Goal: Transaction & Acquisition: Purchase product/service

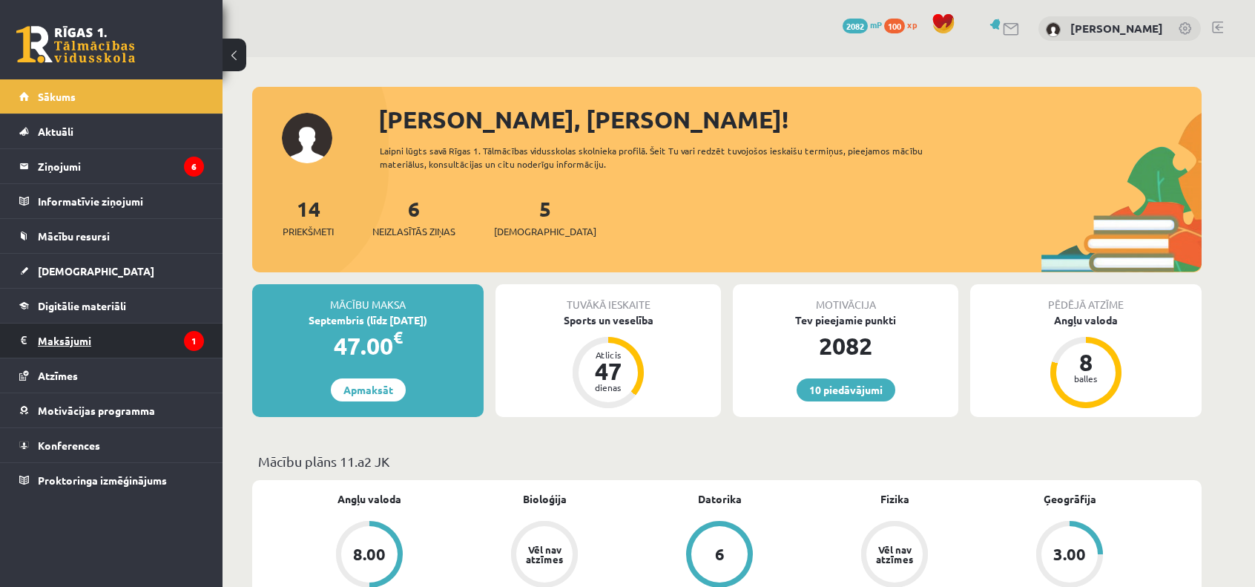
click at [113, 335] on legend "Maksājumi 1" at bounding box center [121, 340] width 166 height 34
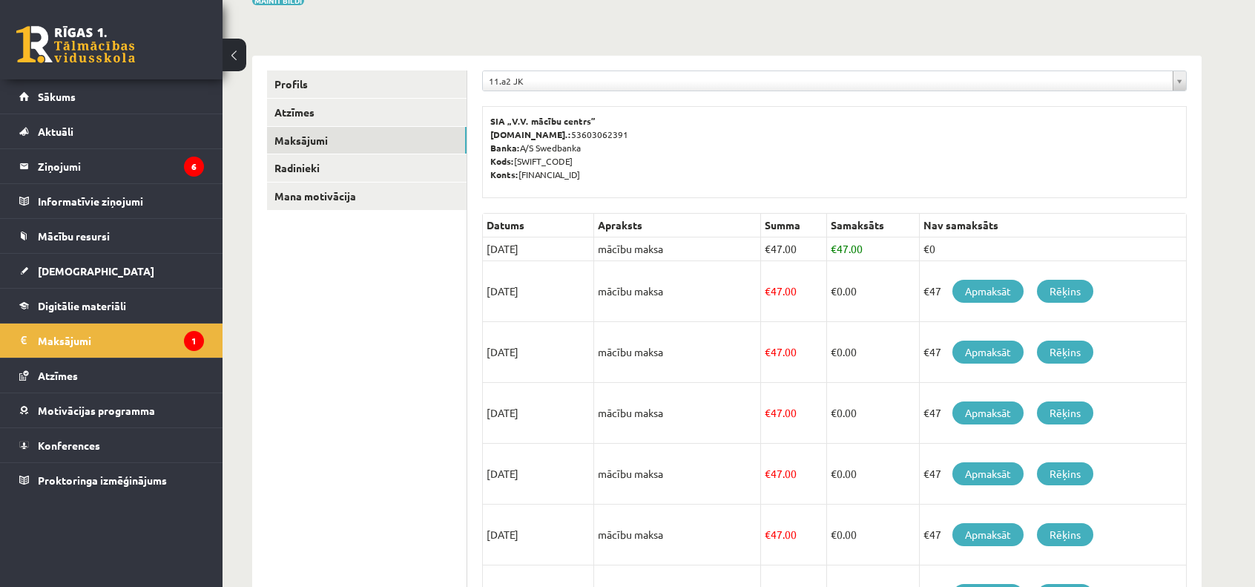
scroll to position [139, 0]
click at [988, 294] on link "Apmaksāt" at bounding box center [987, 290] width 71 height 23
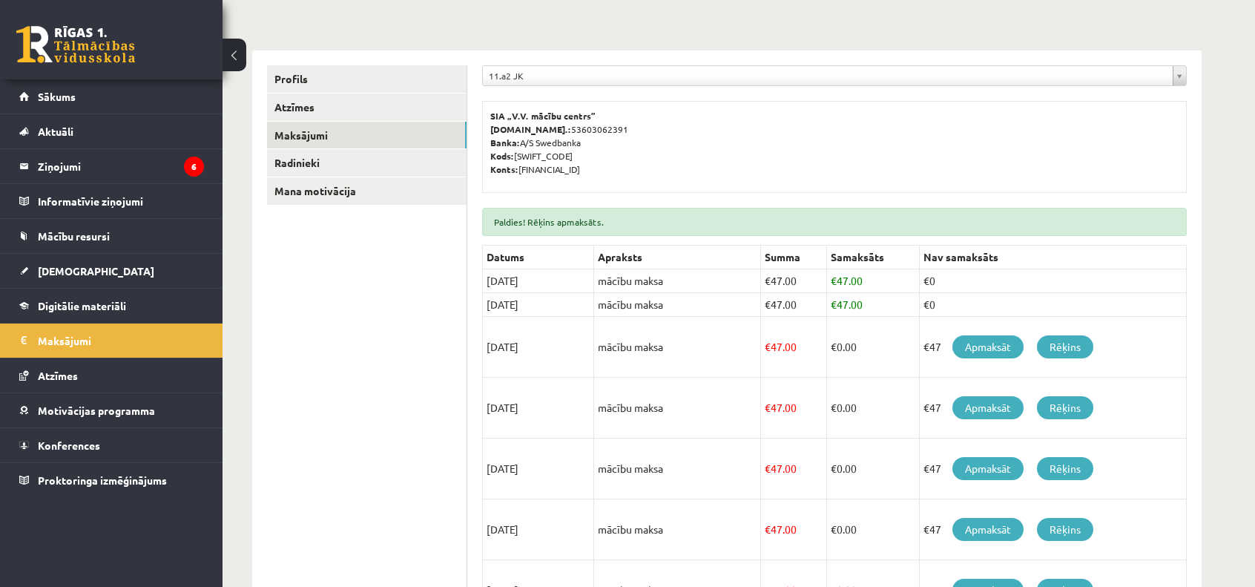
scroll to position [178, 0]
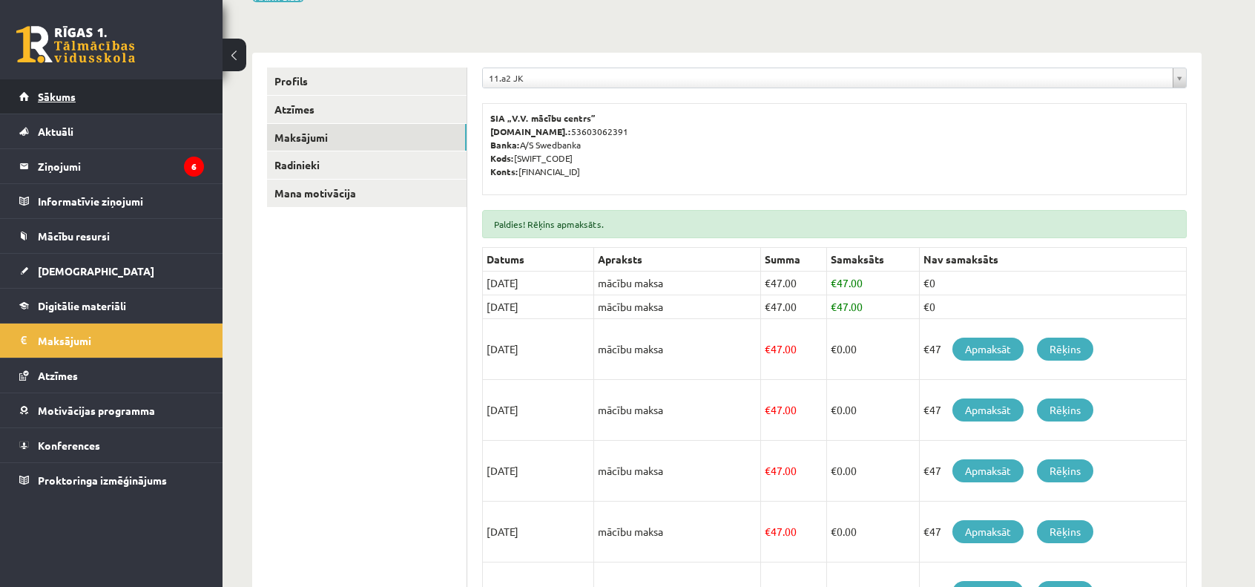
click at [148, 90] on link "Sākums" at bounding box center [111, 96] width 185 height 34
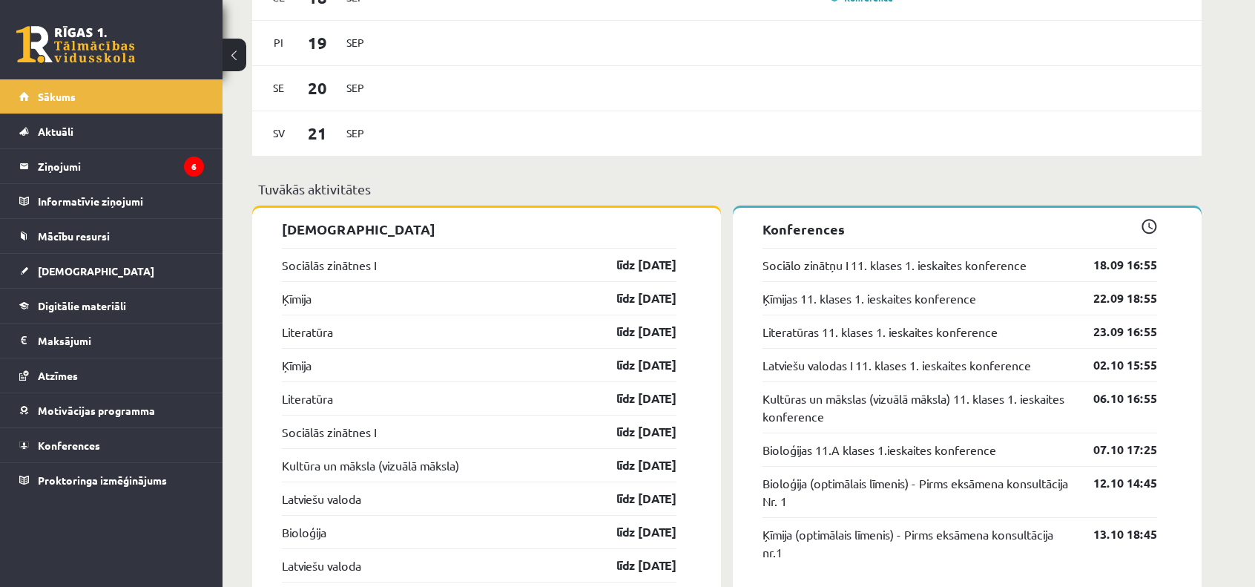
scroll to position [1161, 0]
